Goal: Task Accomplishment & Management: Use online tool/utility

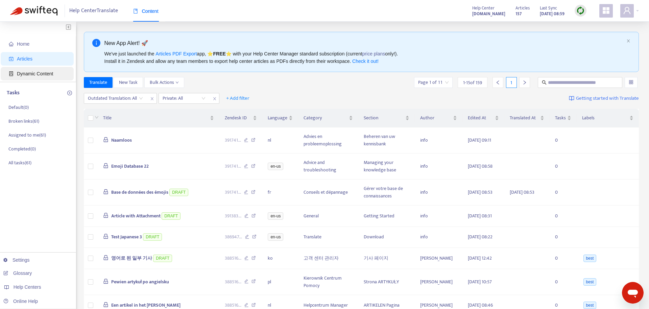
click at [48, 72] on span "Dynamic Content" at bounding box center [35, 73] width 36 height 5
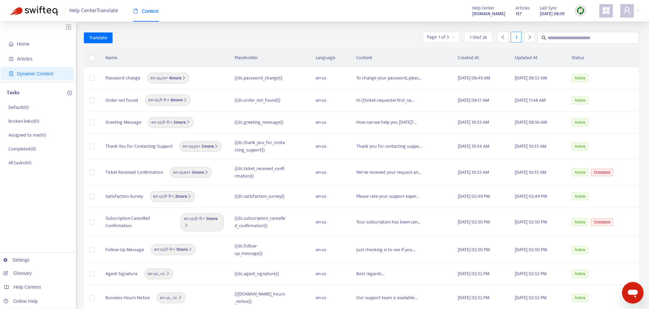
click at [153, 14] on span "Content" at bounding box center [145, 10] width 25 height 5
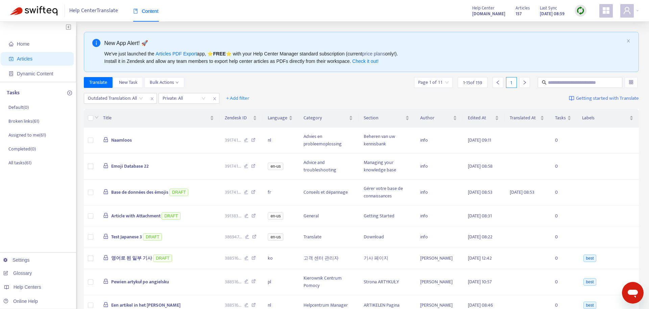
click at [603, 7] on icon "appstore" at bounding box center [606, 10] width 8 height 8
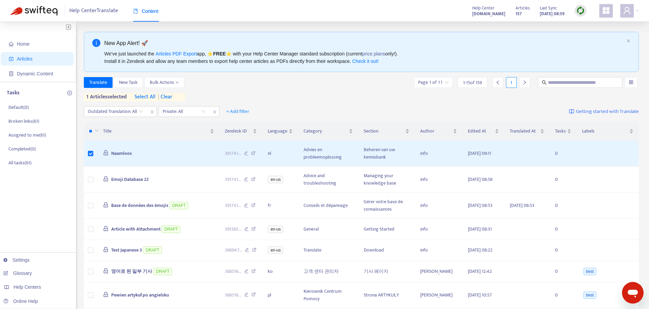
click at [169, 98] on span "| clear" at bounding box center [163, 97] width 17 height 8
click at [181, 82] on button "Bulk Actions" at bounding box center [164, 82] width 40 height 11
click at [176, 129] on span "Delete from Zendesk" at bounding box center [171, 128] width 42 height 8
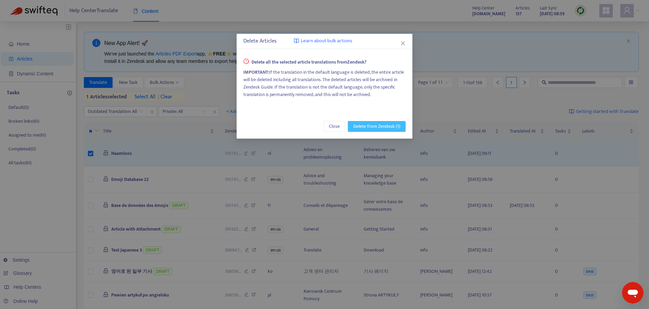
click at [368, 125] on span "Delete from Zendesk (1)" at bounding box center [376, 126] width 47 height 7
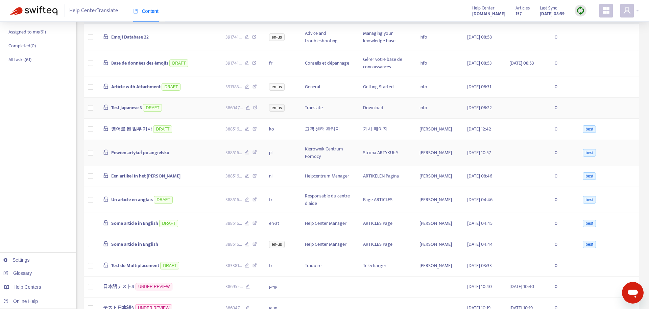
scroll to position [103, 0]
click at [334, 177] on td "Helpcentrum Manager" at bounding box center [328, 176] width 58 height 21
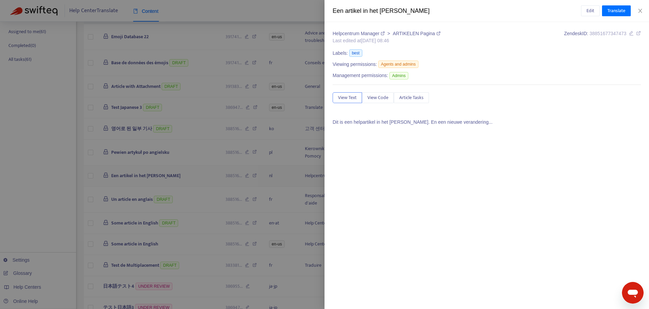
click at [334, 177] on div at bounding box center [324, 154] width 649 height 309
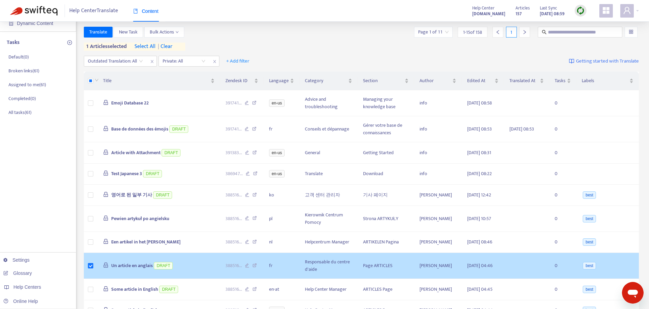
scroll to position [0, 0]
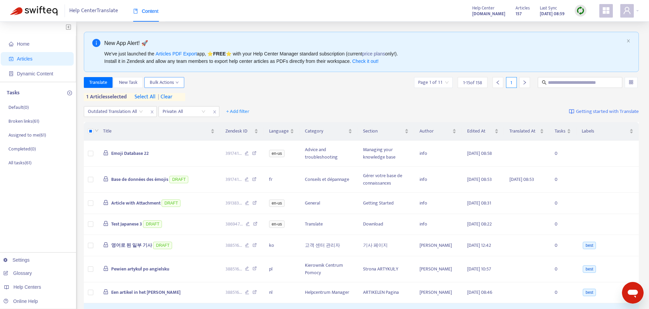
click at [171, 81] on span "Bulk Actions" at bounding box center [164, 82] width 29 height 7
click at [187, 130] on span "Delete from Zendesk" at bounding box center [171, 128] width 42 height 8
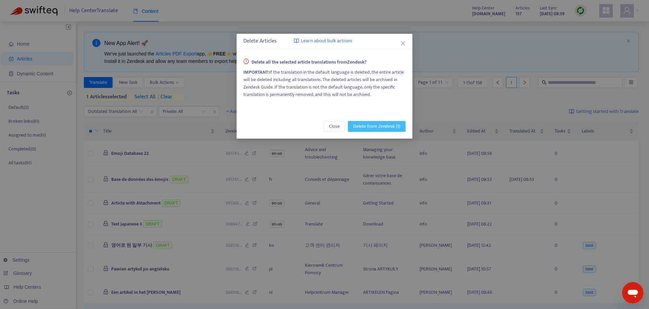
click at [373, 127] on span "Delete from Zendesk (1)" at bounding box center [376, 126] width 47 height 7
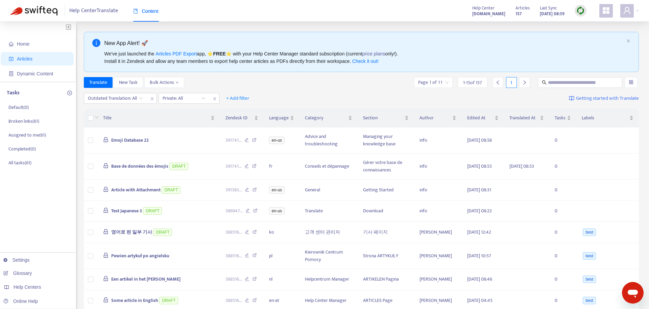
click at [582, 12] on img at bounding box center [580, 10] width 8 height 8
click at [600, 23] on link "Quick Sync" at bounding box center [594, 25] width 29 height 8
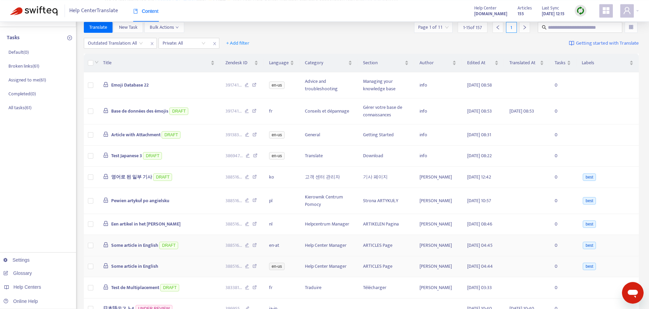
scroll to position [69, 0]
